Goal: Task Accomplishment & Management: Manage account settings

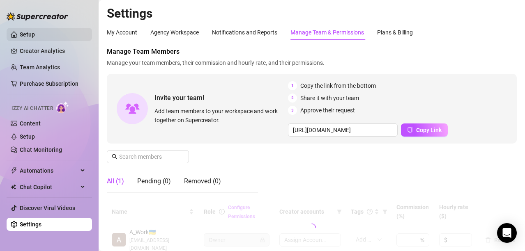
click at [30, 34] on link "Setup" at bounding box center [27, 34] width 15 height 7
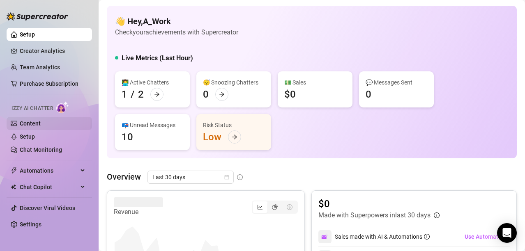
click at [32, 123] on link "Content" at bounding box center [30, 123] width 21 height 7
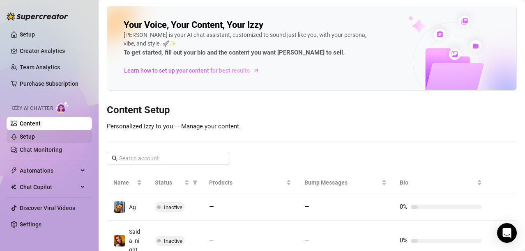
click at [30, 134] on link "Setup" at bounding box center [27, 136] width 15 height 7
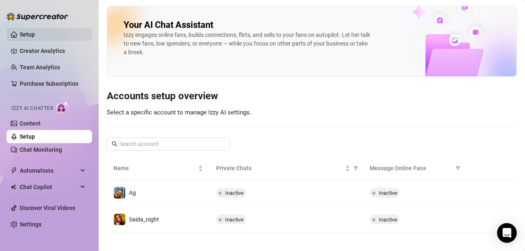
click at [34, 34] on link "Setup" at bounding box center [27, 34] width 15 height 7
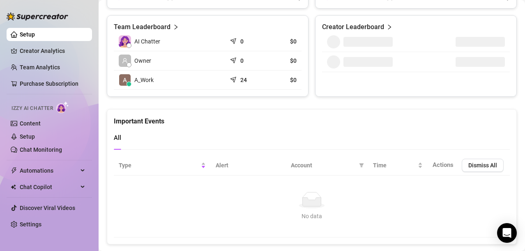
scroll to position [403, 0]
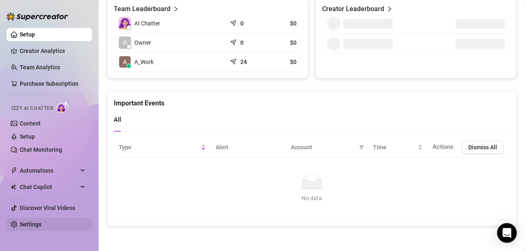
click at [39, 223] on link "Settings" at bounding box center [31, 224] width 22 height 7
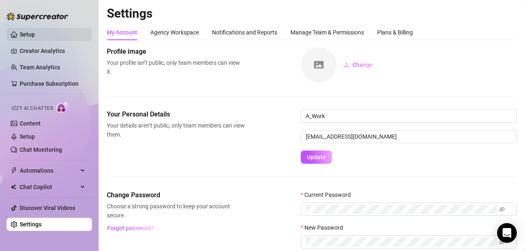
click at [60, 66] on link "Team Analytics" at bounding box center [40, 67] width 40 height 7
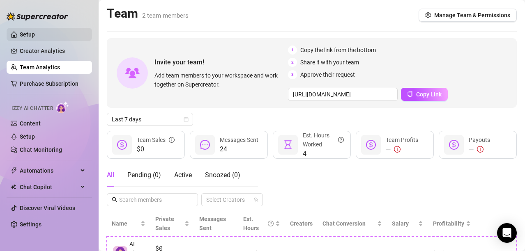
click at [35, 35] on link "Setup" at bounding box center [27, 34] width 15 height 7
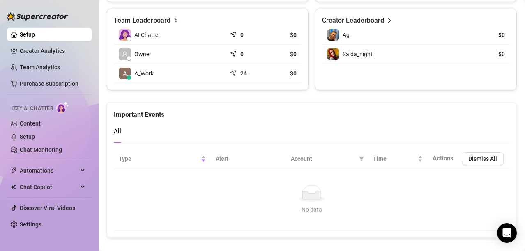
scroll to position [403, 0]
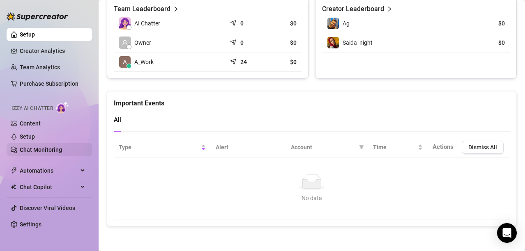
click at [35, 138] on link "Setup" at bounding box center [27, 136] width 15 height 7
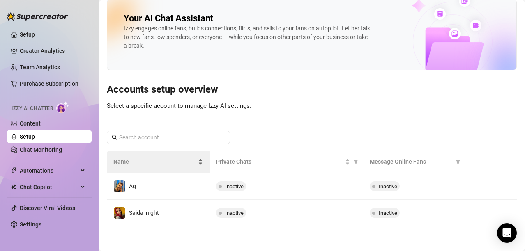
scroll to position [7, 0]
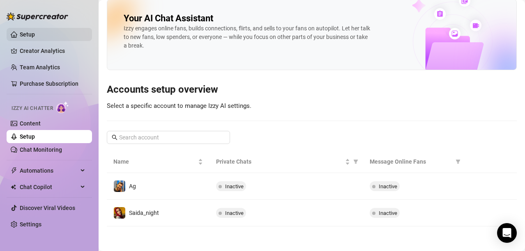
click at [31, 36] on link "Setup" at bounding box center [27, 34] width 15 height 7
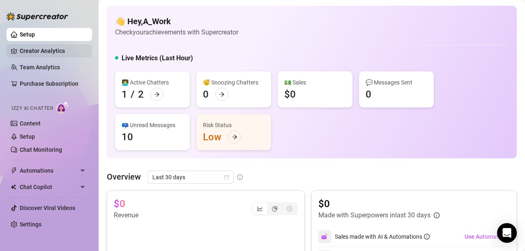
click at [45, 52] on link "Creator Analytics" at bounding box center [53, 50] width 66 height 13
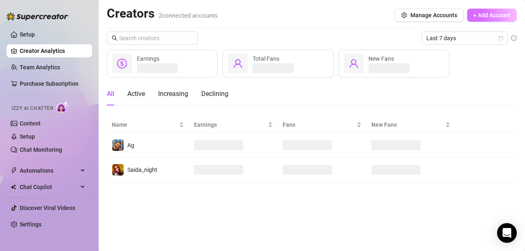
click at [496, 17] on span "+ Add Account" at bounding box center [491, 15] width 37 height 7
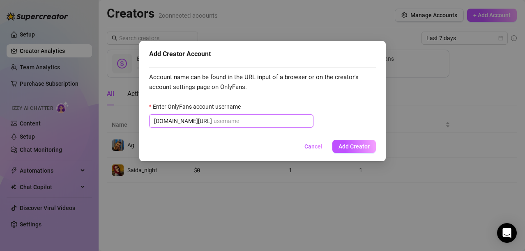
paste input "malika_amour"
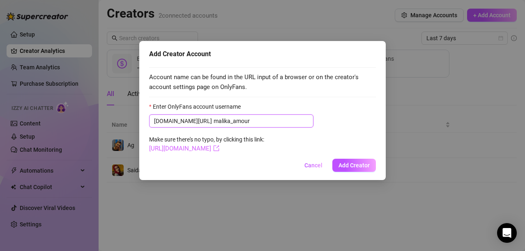
type input "malika_amour"
click at [219, 151] on link "[URL][DOMAIN_NAME]" at bounding box center [184, 148] width 70 height 7
drag, startPoint x: 238, startPoint y: 124, endPoint x: 193, endPoint y: 121, distance: 46.0
click at [213, 121] on input "malika_amour" at bounding box center [260, 121] width 95 height 9
click at [219, 147] on link "[URL][DOMAIN_NAME]" at bounding box center [184, 148] width 70 height 7
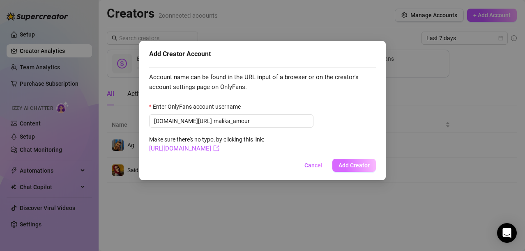
click at [358, 168] on span "Add Creator" at bounding box center [353, 165] width 31 height 7
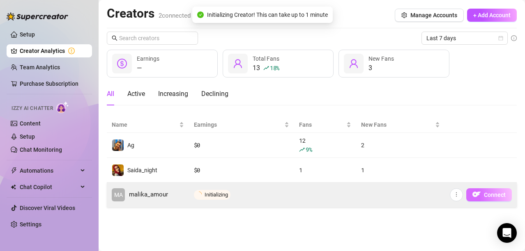
click at [488, 196] on span "Connect" at bounding box center [495, 195] width 22 height 7
